Goal: Transaction & Acquisition: Purchase product/service

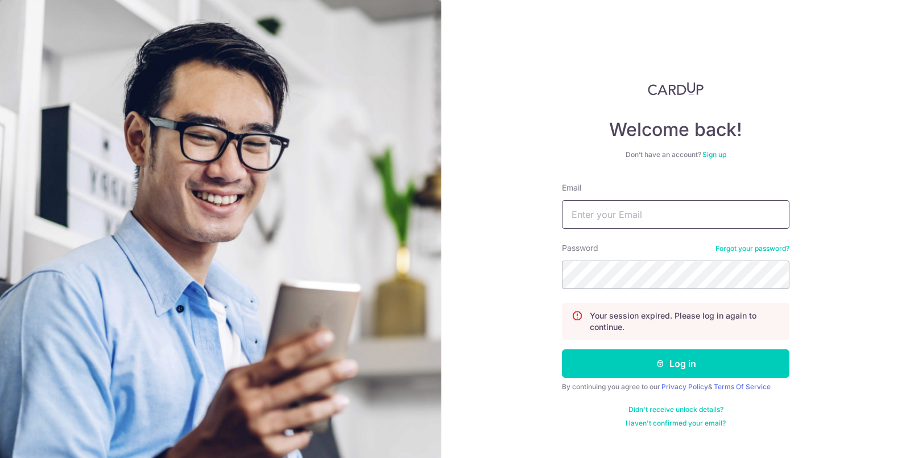
click at [609, 213] on input "Email" at bounding box center [676, 214] width 228 height 28
click at [705, 216] on input "simplebeautysingpo" at bounding box center [676, 214] width 228 height 28
type input "simplebeautysingapore@gmail.com"
click at [562, 349] on button "Log in" at bounding box center [676, 363] width 228 height 28
click at [680, 214] on input "Email" at bounding box center [676, 214] width 228 height 28
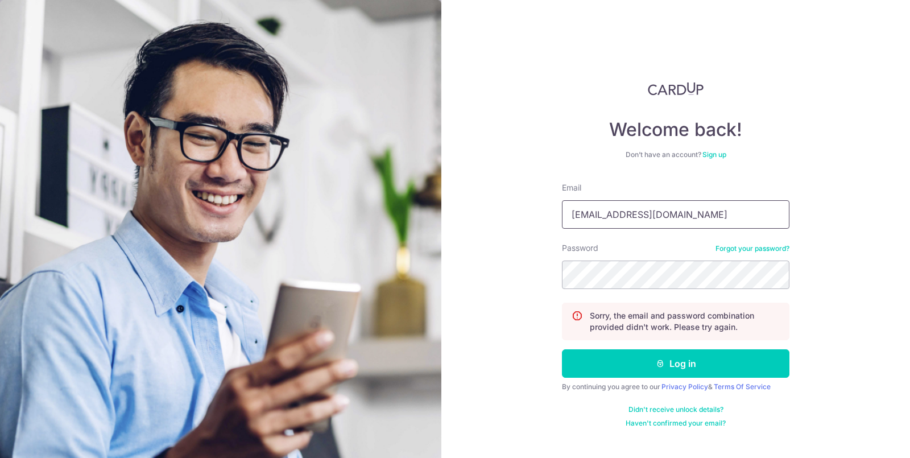
type input "simplebeautysingapore@gmail.com"
click at [562, 349] on button "Log in" at bounding box center [676, 363] width 228 height 28
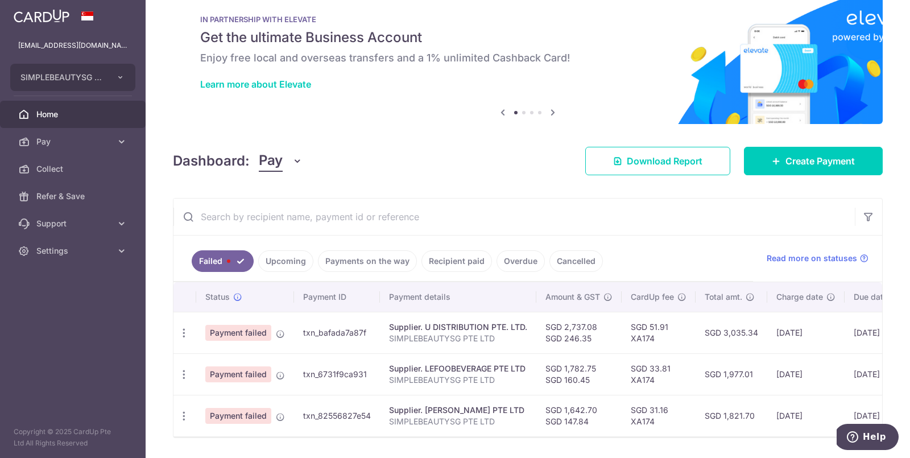
click at [290, 261] on link "Upcoming" at bounding box center [285, 261] width 55 height 22
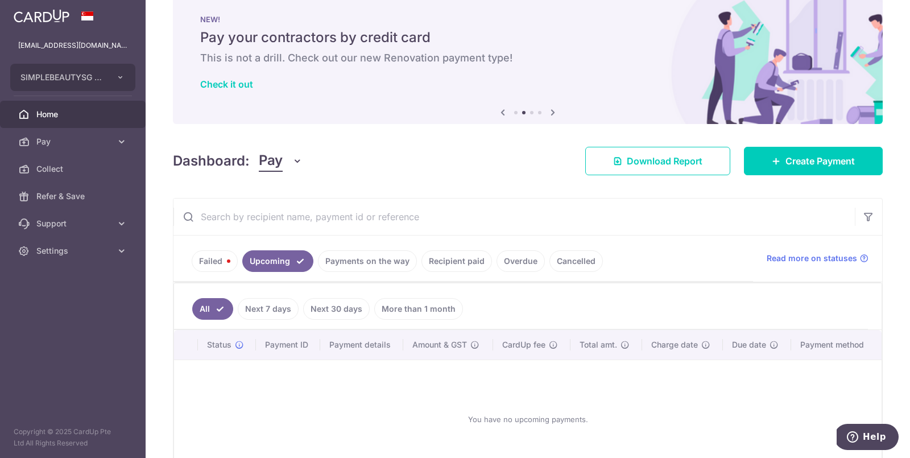
scroll to position [92, 0]
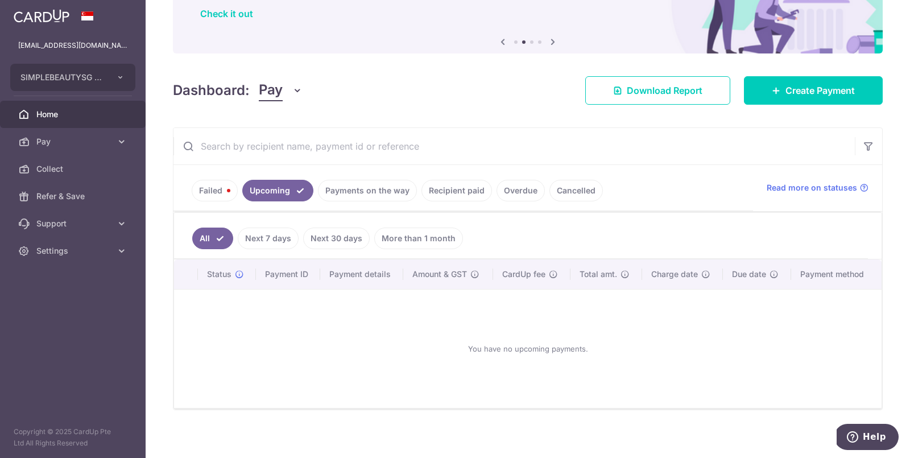
click at [280, 243] on link "Next 7 days" at bounding box center [268, 239] width 61 height 22
click at [353, 195] on link "Payments on the way" at bounding box center [367, 191] width 99 height 22
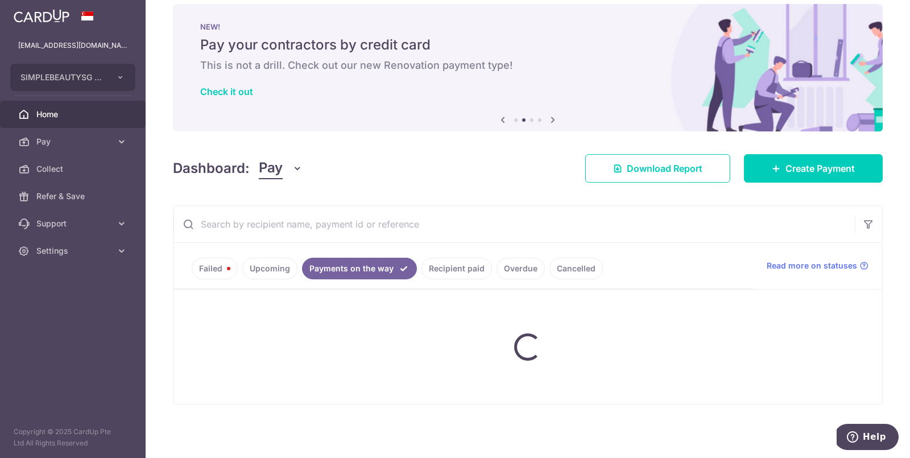
scroll to position [46, 0]
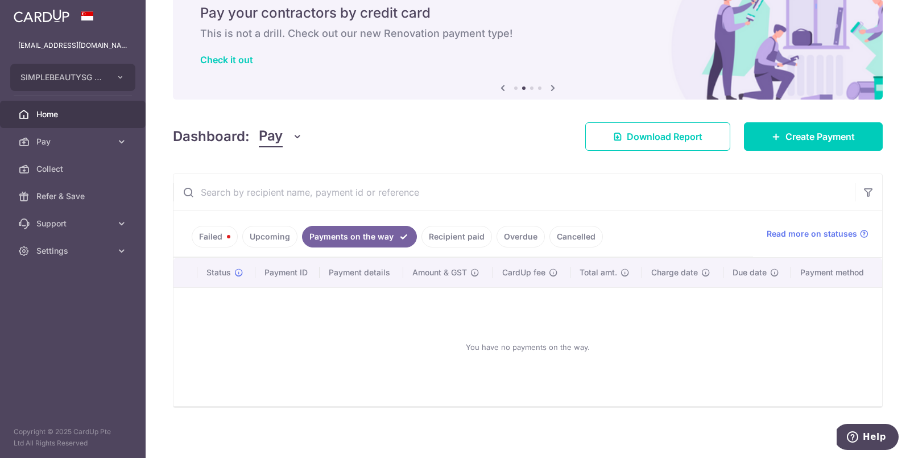
click at [221, 242] on link "Failed" at bounding box center [215, 237] width 46 height 22
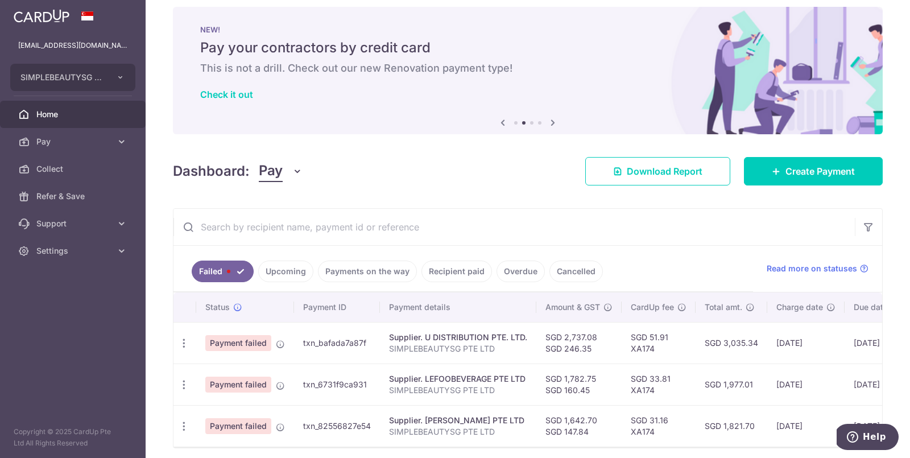
scroll to position [51, 0]
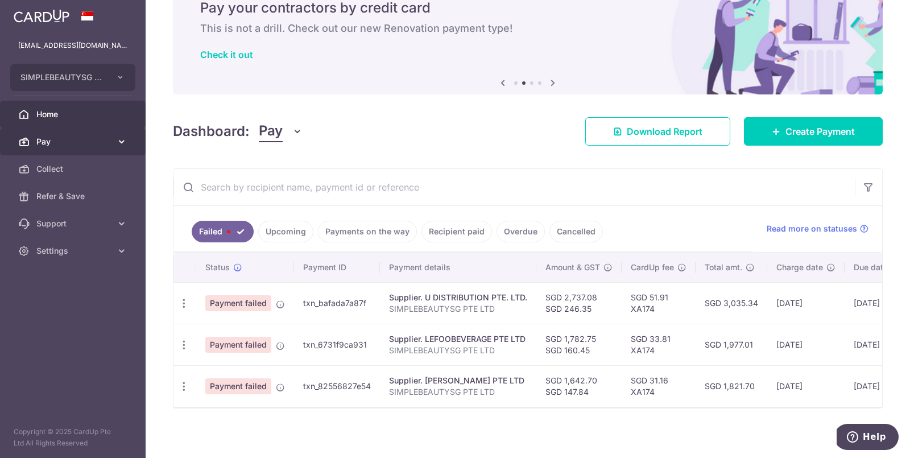
click at [81, 147] on link "Pay" at bounding box center [73, 141] width 146 height 27
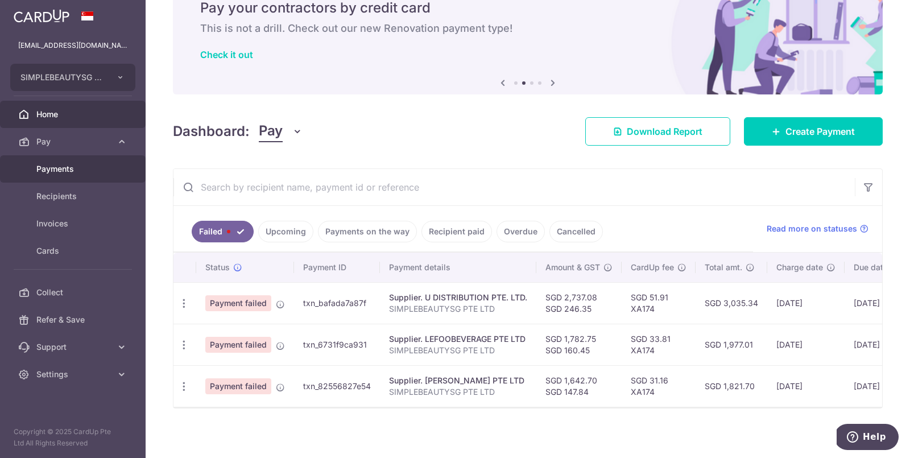
click at [90, 167] on span "Payments" at bounding box center [73, 168] width 75 height 11
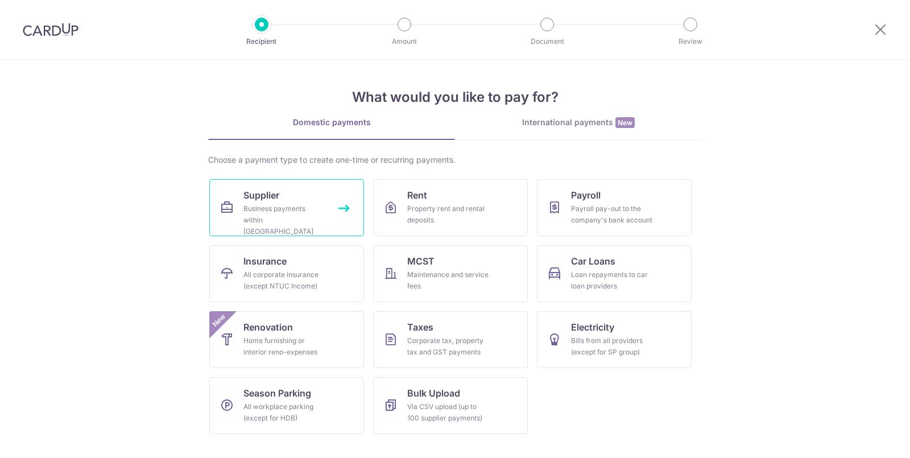
click at [267, 210] on div "Business payments within Singapore" at bounding box center [284, 220] width 82 height 34
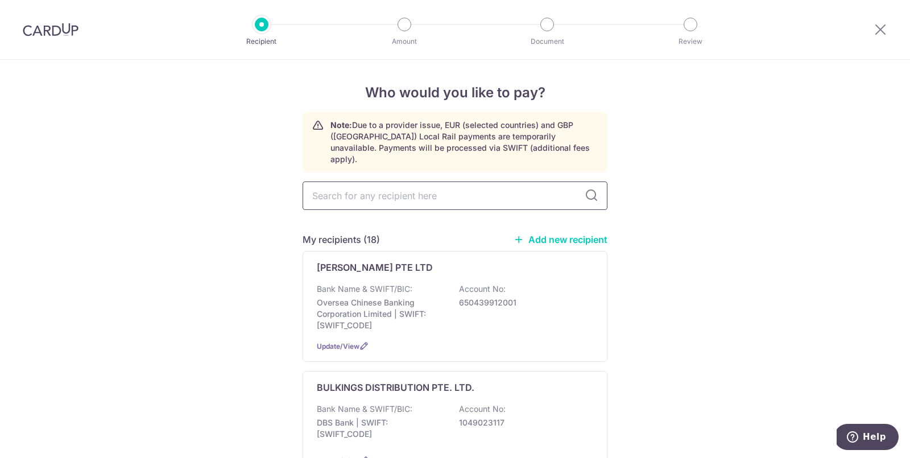
click at [374, 186] on input "text" at bounding box center [455, 195] width 305 height 28
type input "bhav"
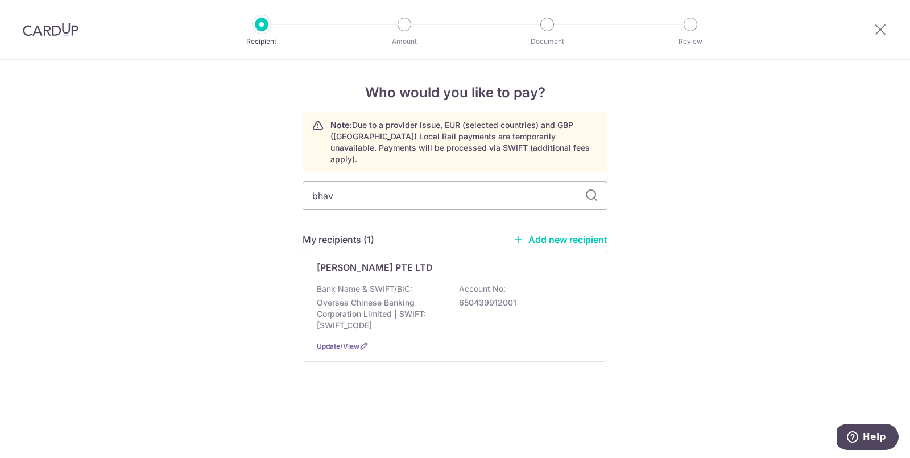
click at [349, 283] on p "Bank Name & SWIFT/BIC:" at bounding box center [365, 288] width 96 height 11
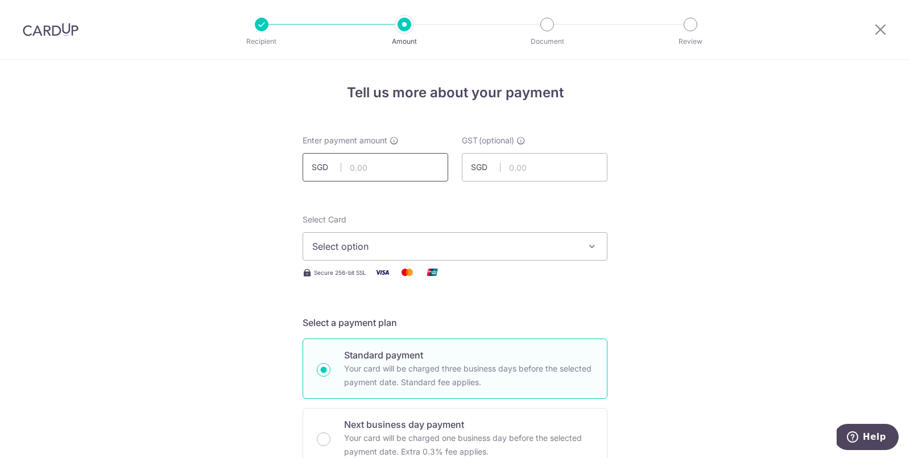
click at [389, 169] on input "text" at bounding box center [376, 167] width 146 height 28
paste input "2,931.80"
type input "2,931.80"
click at [547, 164] on input "text" at bounding box center [535, 167] width 146 height 28
paste input "263.86"
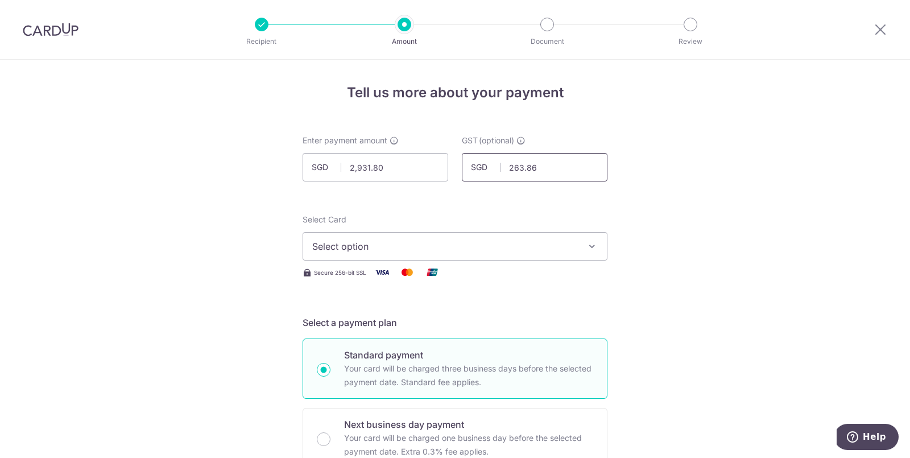
type input "263.86"
click at [445, 246] on span "Select option" at bounding box center [444, 246] width 265 height 14
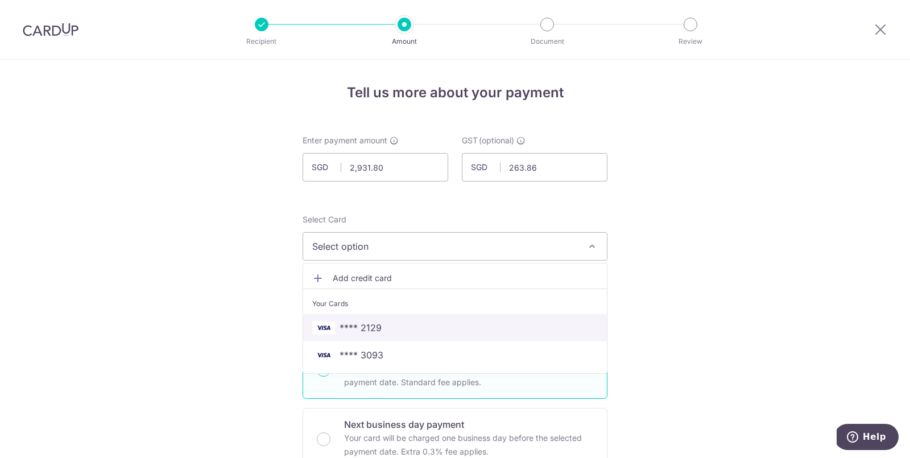
click at [419, 325] on span "**** 2129" at bounding box center [455, 328] width 286 height 14
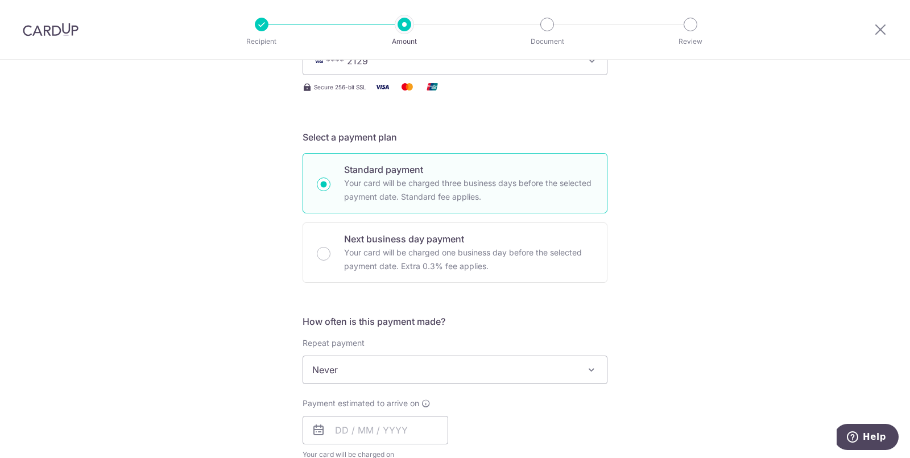
scroll to position [201, 0]
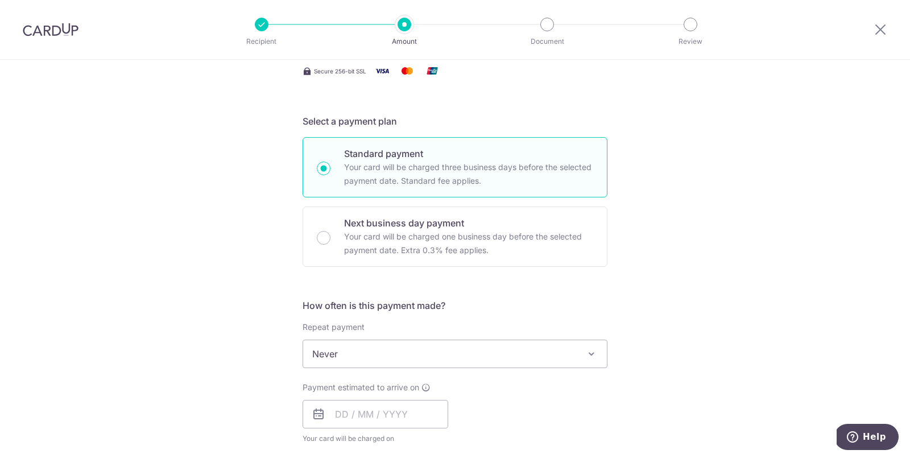
click at [419, 352] on span "Never" at bounding box center [455, 353] width 304 height 27
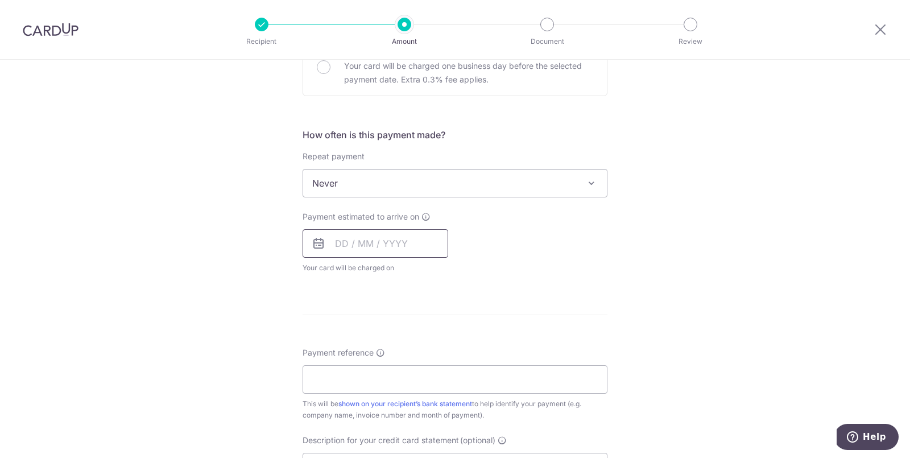
scroll to position [373, 0]
click at [406, 243] on input "text" at bounding box center [376, 243] width 146 height 28
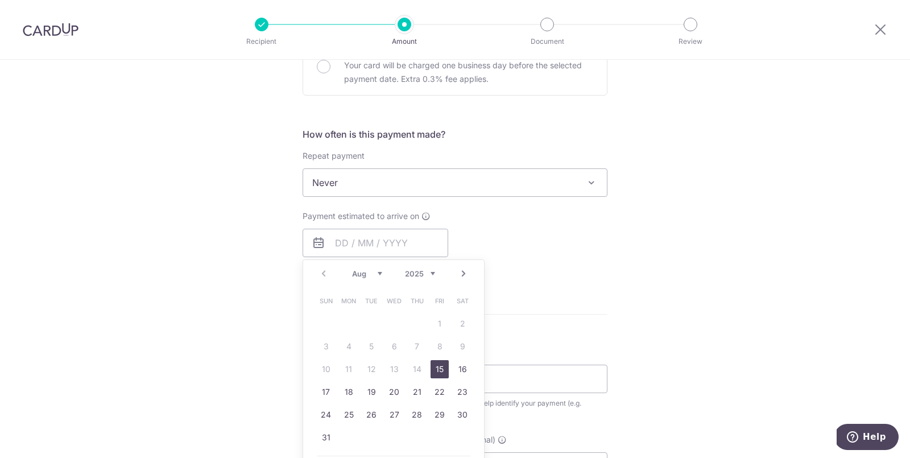
click at [437, 367] on link "15" at bounding box center [440, 369] width 18 height 18
type input "[DATE]"
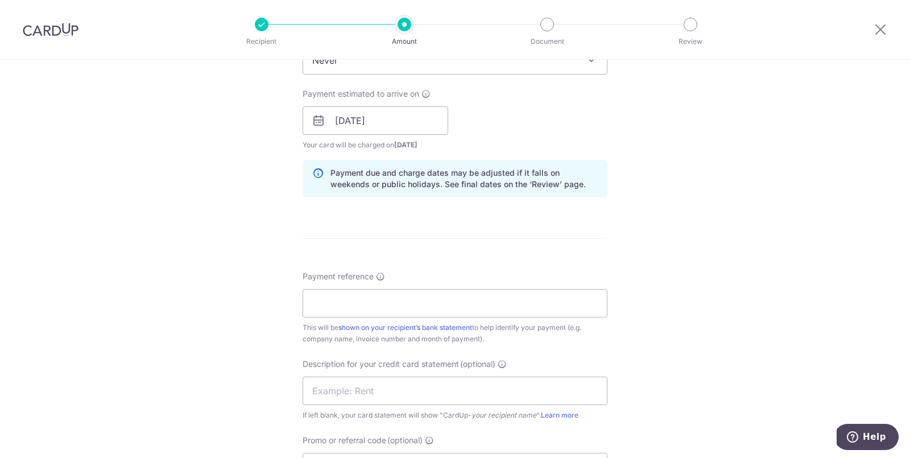
scroll to position [497, 0]
click at [416, 310] on input "Payment reference" at bounding box center [455, 301] width 305 height 28
type input "SIMPLEBEAUTYSG PTE LTD"
click at [593, 269] on div "Payment reference SIMPLEBEAUTYSG PTE LTD 22/35 This will be shown on your recip…" at bounding box center [455, 306] width 305 height 74
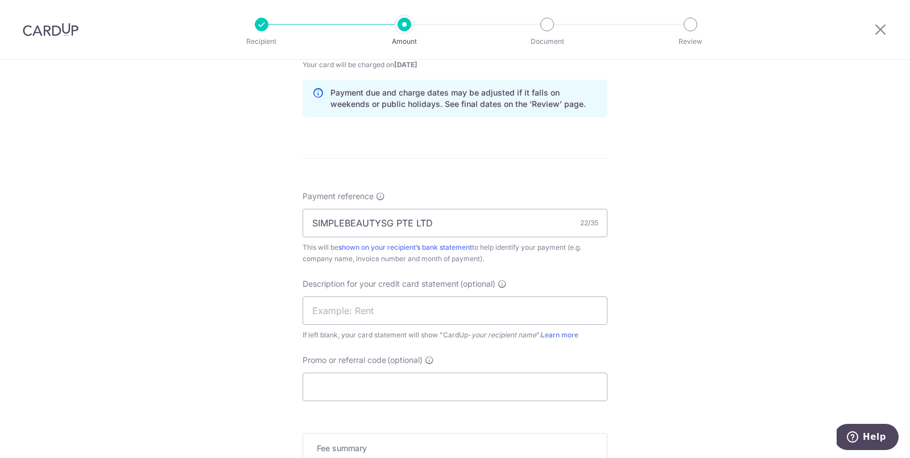
scroll to position [580, 0]
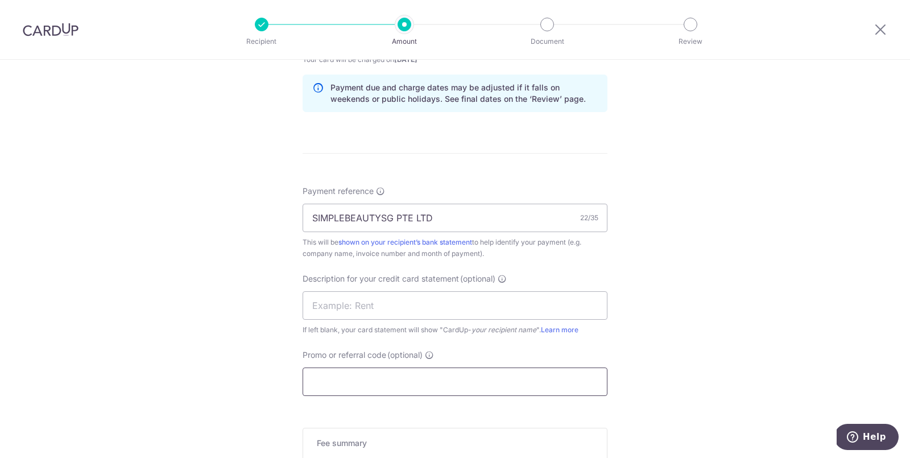
click at [501, 369] on input "Promo or referral code (optional)" at bounding box center [455, 381] width 305 height 28
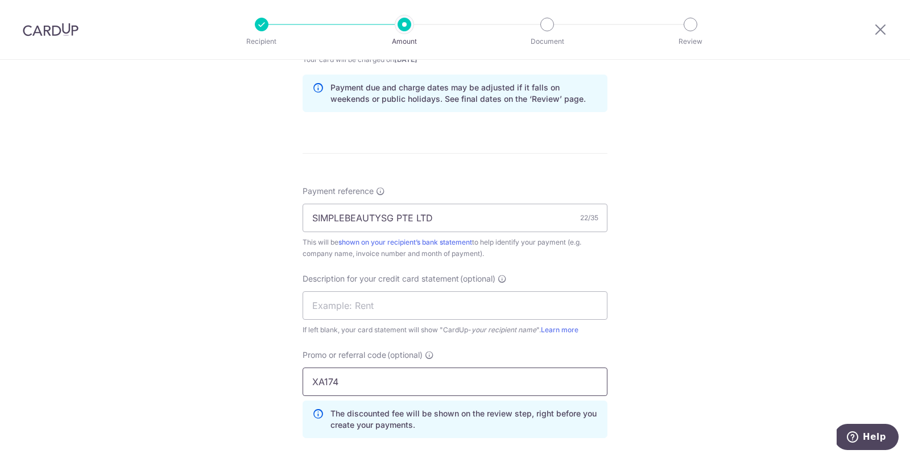
type input "XA174"
click at [753, 316] on div "Tell us more about your payment Enter payment amount SGD 2,931.80 2931.80 GST (…" at bounding box center [455, 80] width 910 height 1203
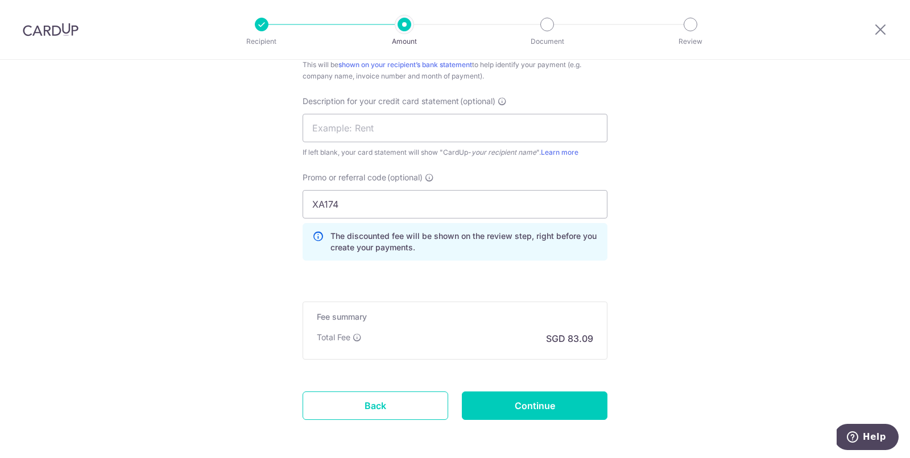
scroll to position [758, 0]
click at [504, 400] on input "Continue" at bounding box center [535, 405] width 146 height 28
type input "Create Schedule"
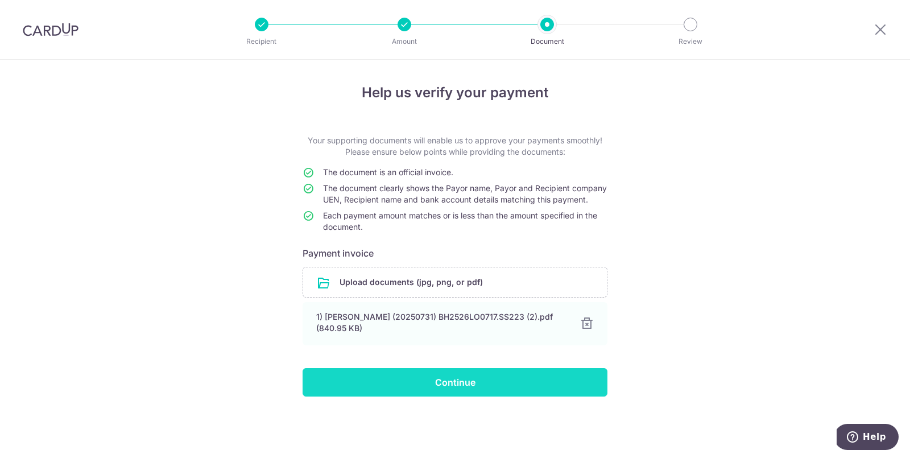
click at [470, 390] on input "Continue" at bounding box center [455, 382] width 305 height 28
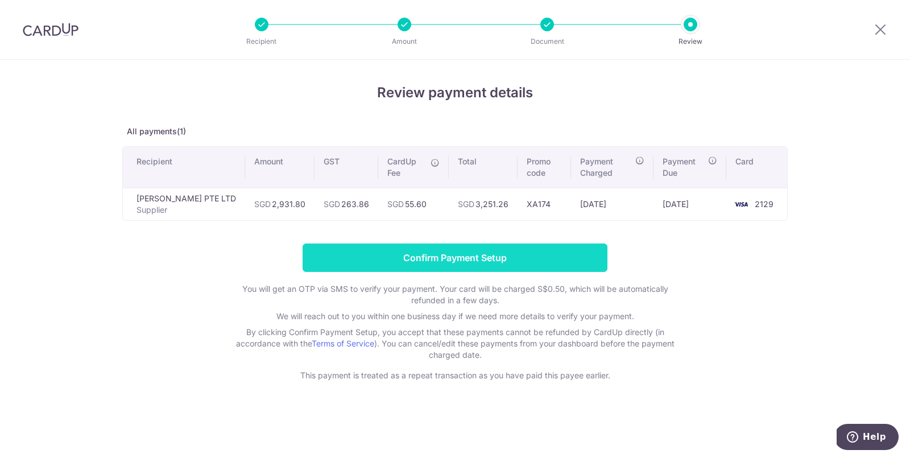
click at [402, 263] on input "Confirm Payment Setup" at bounding box center [455, 257] width 305 height 28
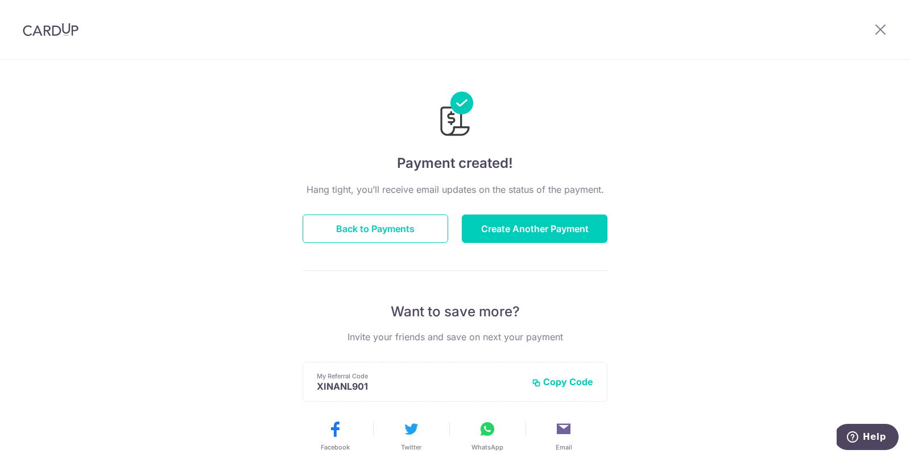
click at [423, 211] on div "Hang tight, you’ll receive email updates on the status of the payment. Back to …" at bounding box center [455, 398] width 305 height 431
click at [409, 236] on button "Back to Payments" at bounding box center [376, 228] width 146 height 28
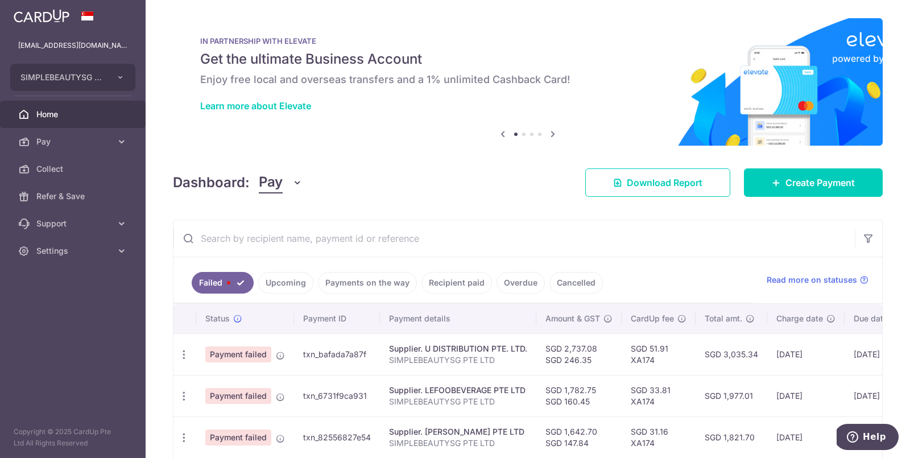
scroll to position [51, 0]
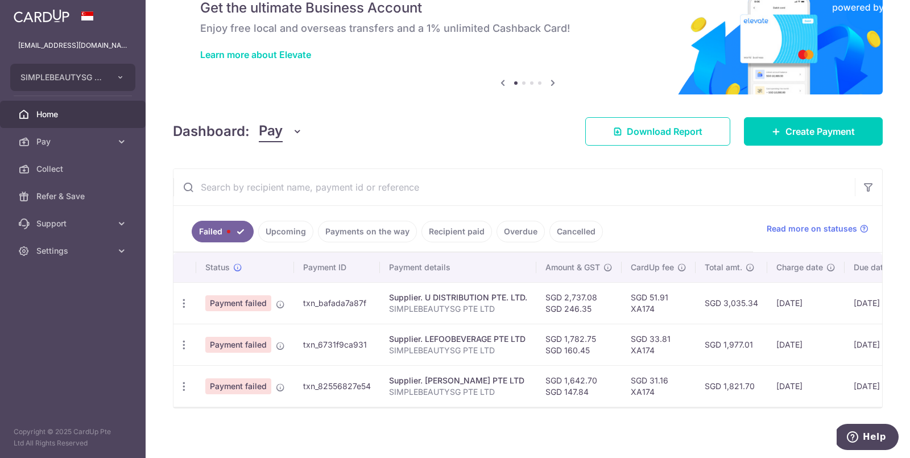
click at [289, 233] on link "Upcoming" at bounding box center [285, 232] width 55 height 22
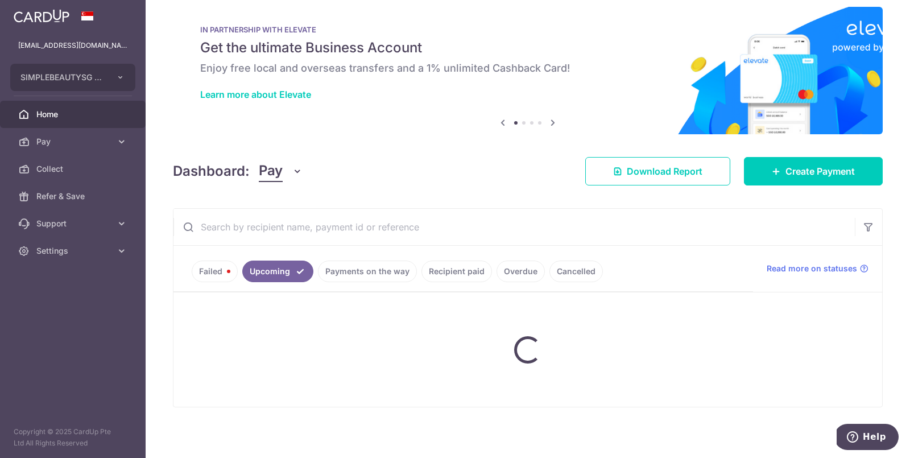
scroll to position [15, 0]
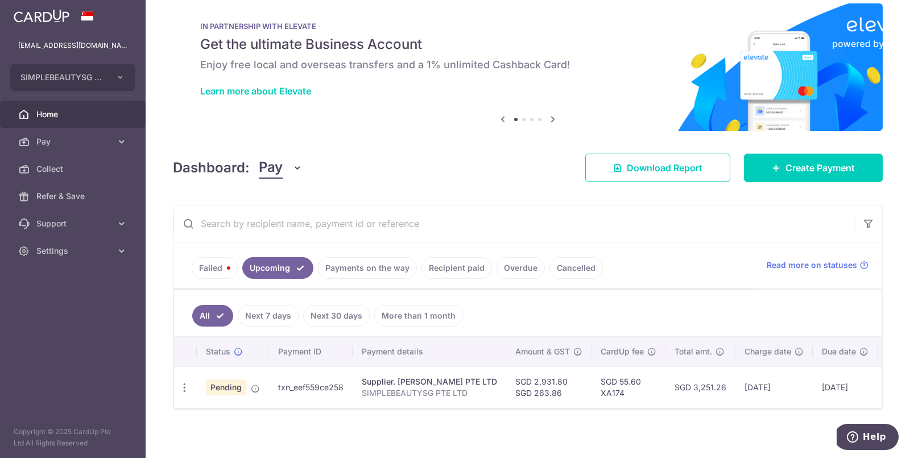
click at [305, 385] on td "txn_eef559ce258" at bounding box center [311, 387] width 84 height 42
copy td "txn_eef559ce258"
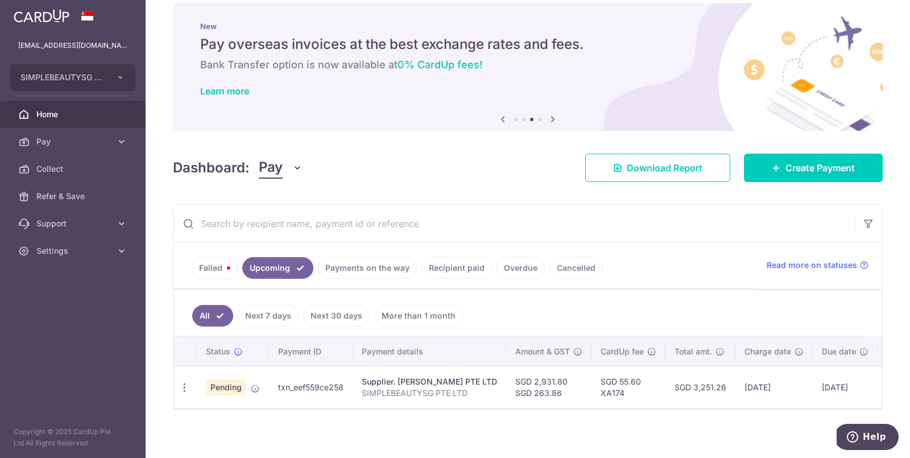
click at [408, 382] on div "Supplier. [PERSON_NAME] PTE LTD" at bounding box center [429, 381] width 135 height 11
